Goal: Navigation & Orientation: Find specific page/section

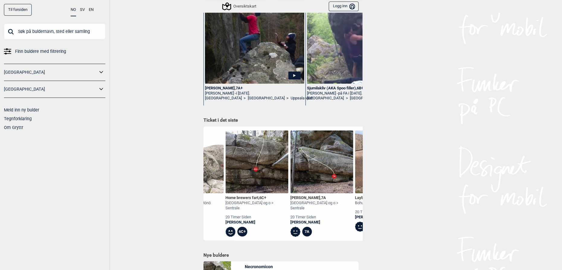
scroll to position [0, 895]
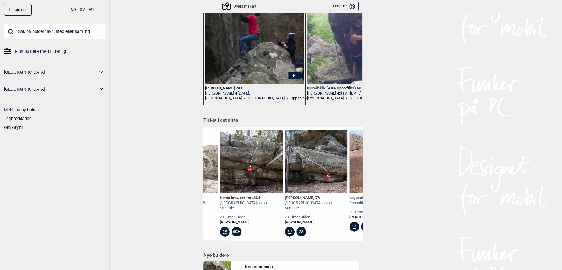
click at [314, 160] on img at bounding box center [316, 161] width 63 height 63
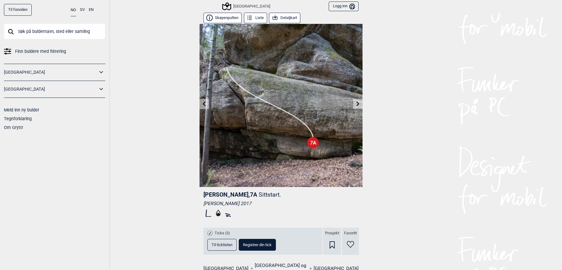
click at [285, 17] on button "Detaljkart" at bounding box center [284, 18] width 31 height 11
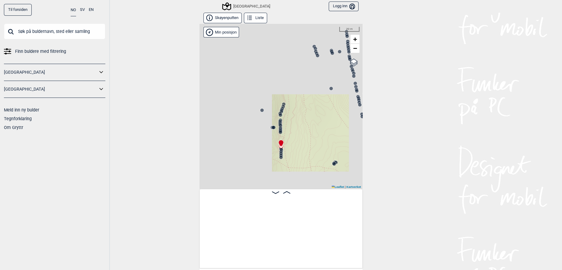
scroll to position [0, 3318]
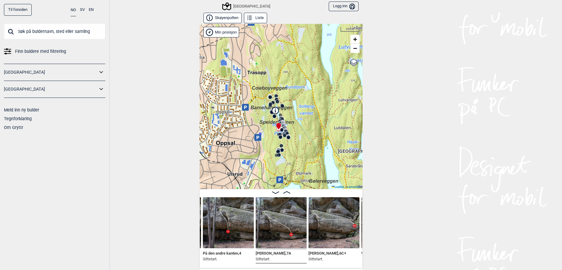
drag, startPoint x: 299, startPoint y: 153, endPoint x: 289, endPoint y: 138, distance: 17.7
click at [289, 138] on div "Speidersteinen Barnehageveggen Cowboyveggen Bølerveggen [GEOGRAPHIC_DATA]" at bounding box center [281, 106] width 163 height 165
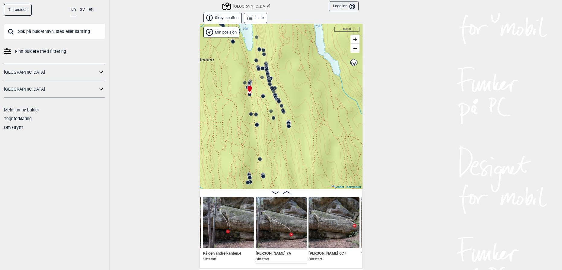
scroll to position [18, 0]
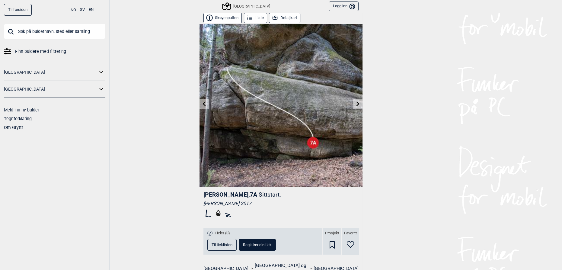
click at [356, 102] on icon at bounding box center [358, 103] width 5 height 5
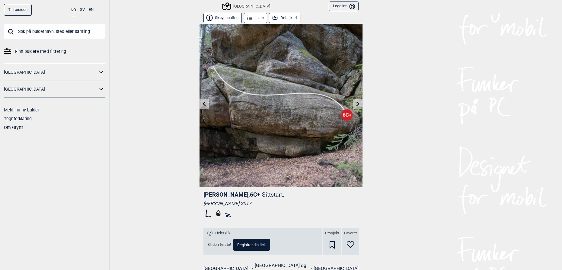
click at [356, 102] on icon at bounding box center [358, 103] width 5 height 5
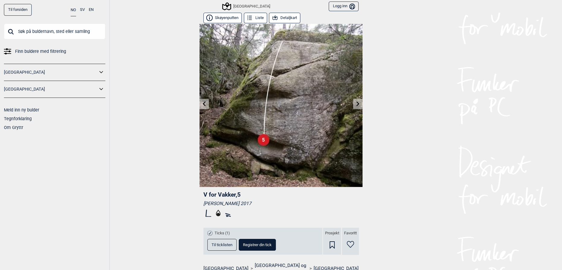
click at [356, 102] on icon at bounding box center [358, 103] width 5 height 5
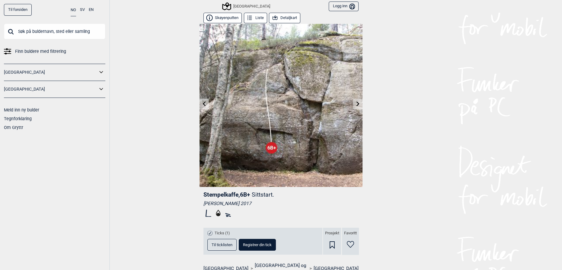
click at [356, 102] on icon at bounding box center [358, 103] width 5 height 5
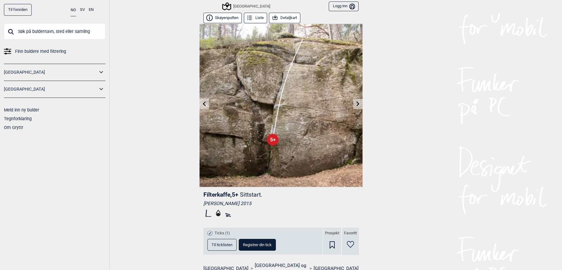
click at [356, 102] on icon at bounding box center [358, 103] width 5 height 5
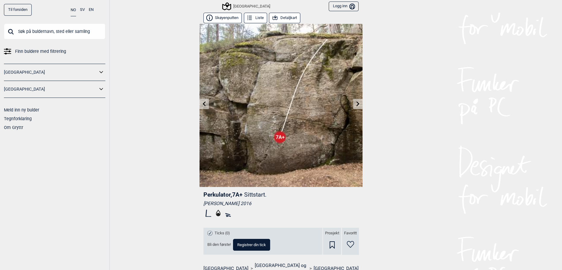
click at [356, 102] on icon at bounding box center [358, 103] width 5 height 5
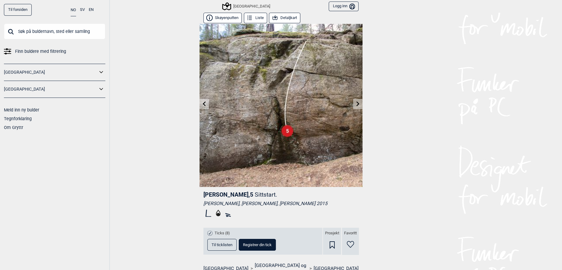
click at [356, 102] on icon at bounding box center [358, 103] width 5 height 5
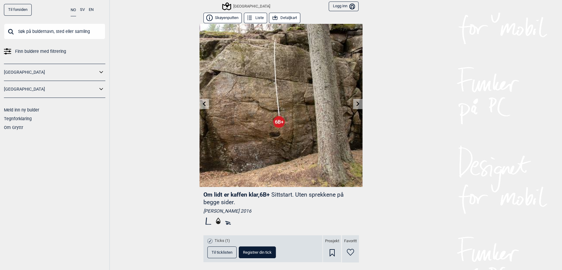
click at [356, 102] on icon at bounding box center [358, 103] width 5 height 5
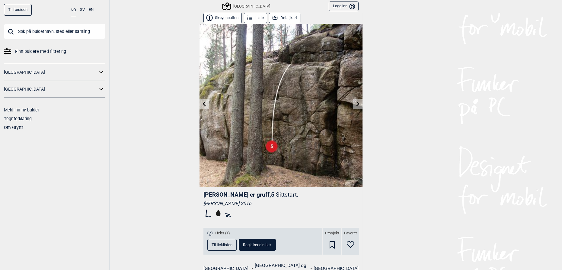
click at [356, 102] on icon at bounding box center [358, 103] width 5 height 5
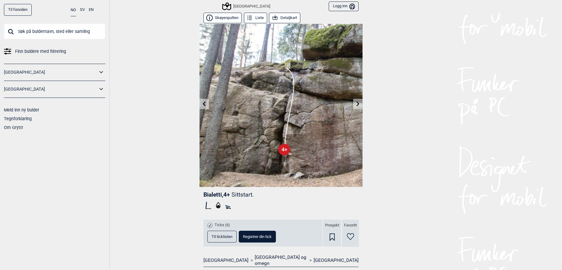
click at [356, 102] on icon at bounding box center [358, 103] width 5 height 5
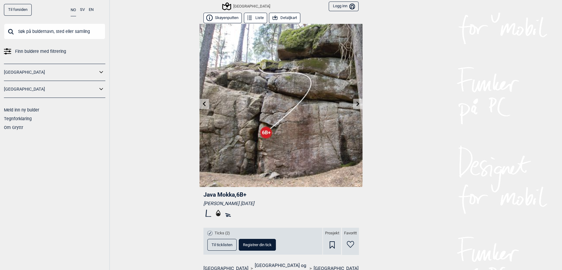
click at [356, 102] on icon at bounding box center [358, 103] width 5 height 5
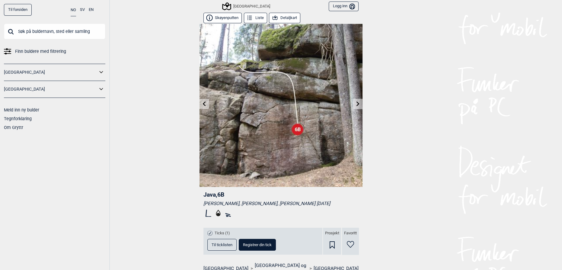
click at [356, 102] on icon at bounding box center [358, 103] width 5 height 5
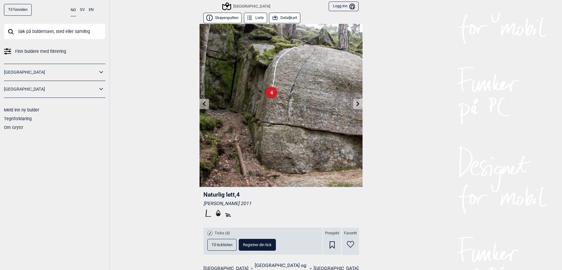
click at [356, 102] on icon at bounding box center [358, 103] width 5 height 5
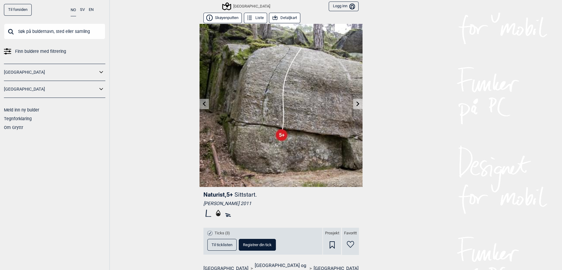
click at [356, 102] on icon at bounding box center [358, 103] width 5 height 5
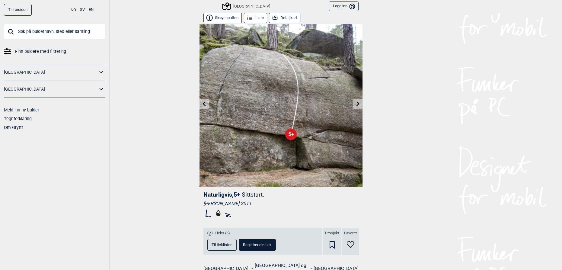
click at [356, 102] on icon at bounding box center [358, 103] width 5 height 5
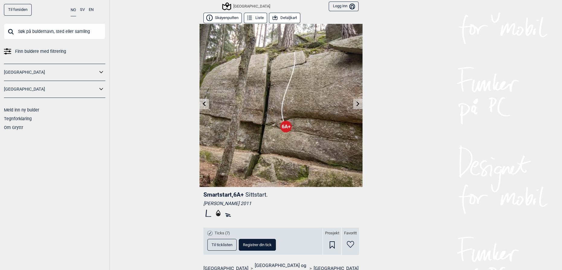
click at [356, 102] on icon at bounding box center [358, 103] width 5 height 5
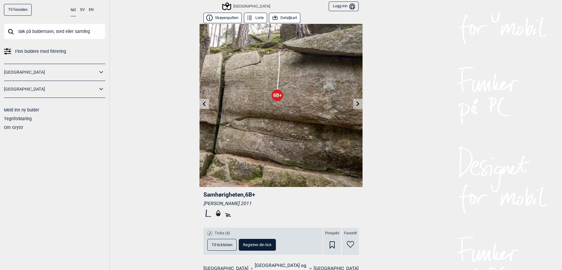
click at [356, 102] on icon at bounding box center [358, 103] width 5 height 5
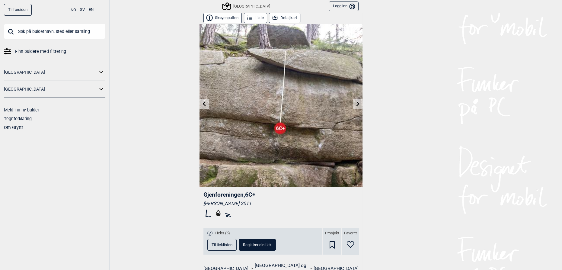
click at [289, 15] on button "Detaljkart" at bounding box center [284, 18] width 31 height 11
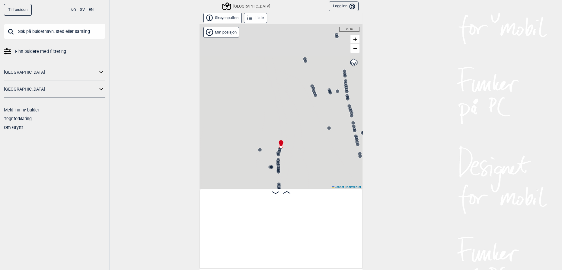
scroll to position [0, 4185]
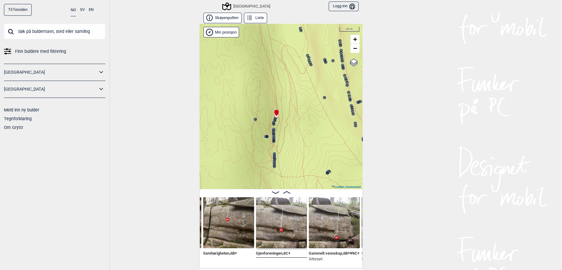
drag, startPoint x: 274, startPoint y: 176, endPoint x: 267, endPoint y: 140, distance: 36.6
click at [269, 144] on div "Speidersteinen Barnehageveggen Cowboyveggen Bølerveggen [GEOGRAPHIC_DATA]" at bounding box center [281, 106] width 163 height 165
click at [265, 134] on icon at bounding box center [267, 135] width 5 height 5
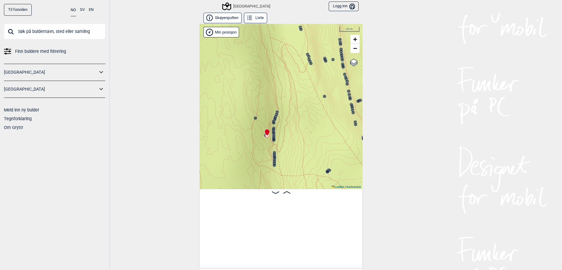
scroll to position [0, 2501]
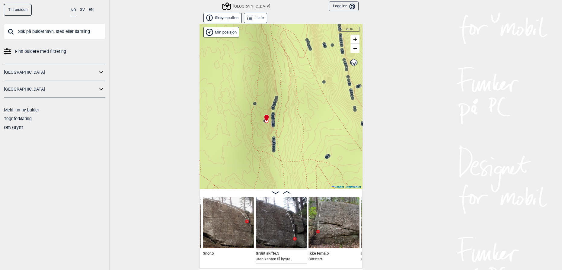
drag, startPoint x: 280, startPoint y: 150, endPoint x: 280, endPoint y: 135, distance: 15.4
click at [280, 135] on div "Speidersteinen Barnehageveggen Cowboyveggen Bølerveggen [GEOGRAPHIC_DATA]" at bounding box center [281, 106] width 163 height 165
click at [273, 146] on circle at bounding box center [274, 148] width 4 height 4
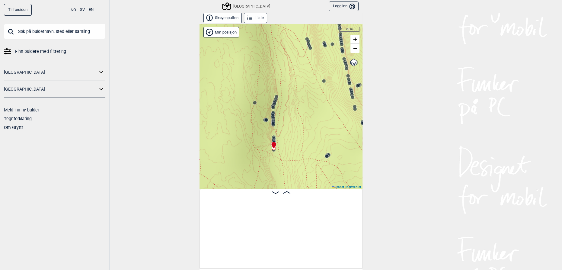
scroll to position [0, 3020]
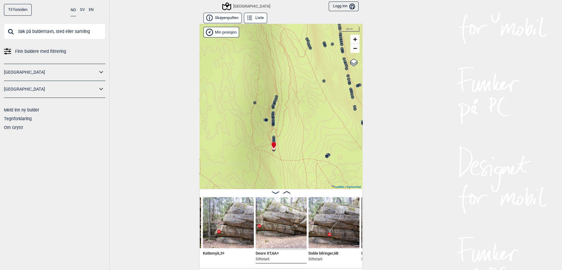
click at [272, 137] on icon at bounding box center [274, 138] width 5 height 5
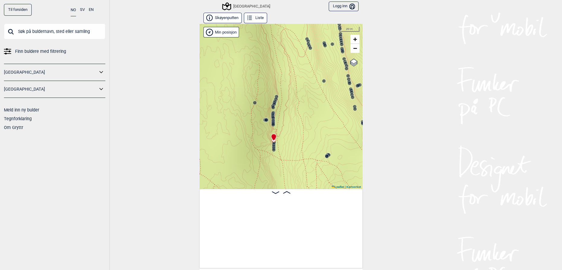
scroll to position [0, 3335]
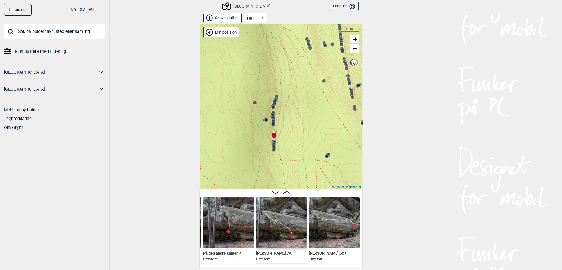
click at [326, 154] on icon at bounding box center [327, 156] width 5 height 5
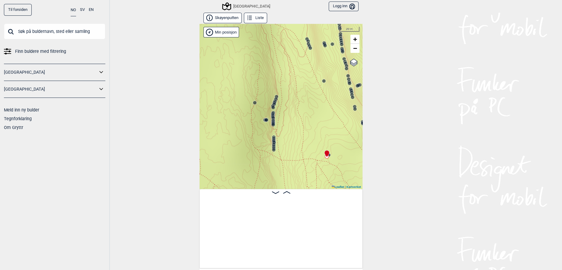
scroll to position [0, 4371]
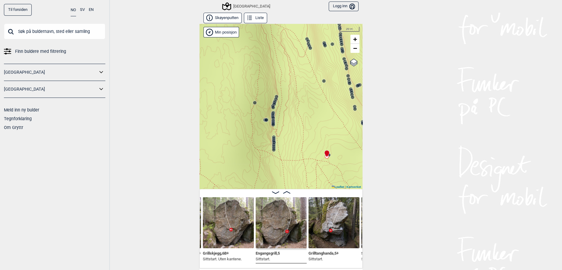
click at [253, 102] on circle at bounding box center [255, 103] width 4 height 4
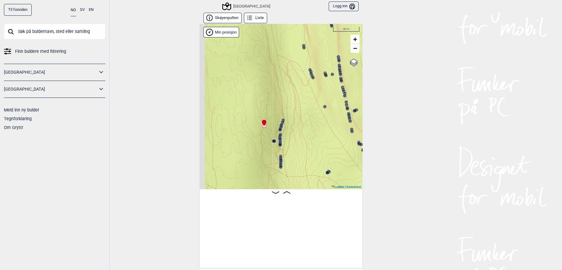
scroll to position [0, 2347]
